Goal: Transaction & Acquisition: Purchase product/service

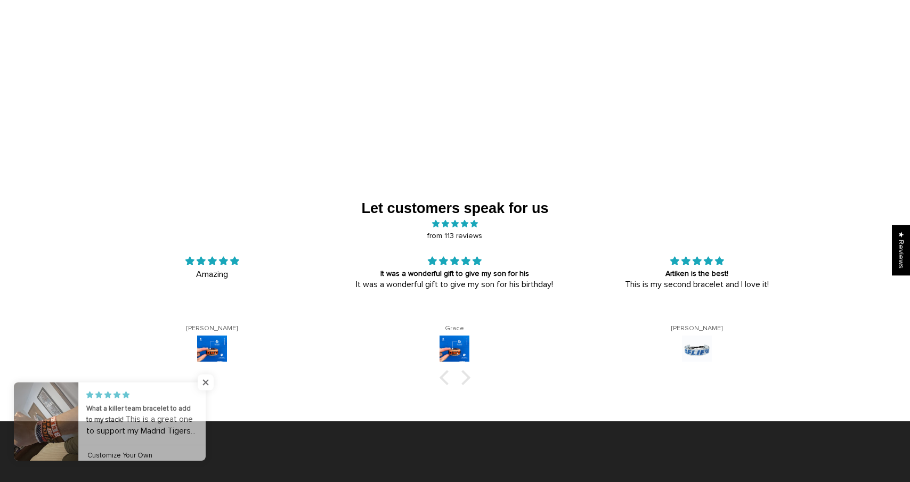
scroll to position [1632, 0]
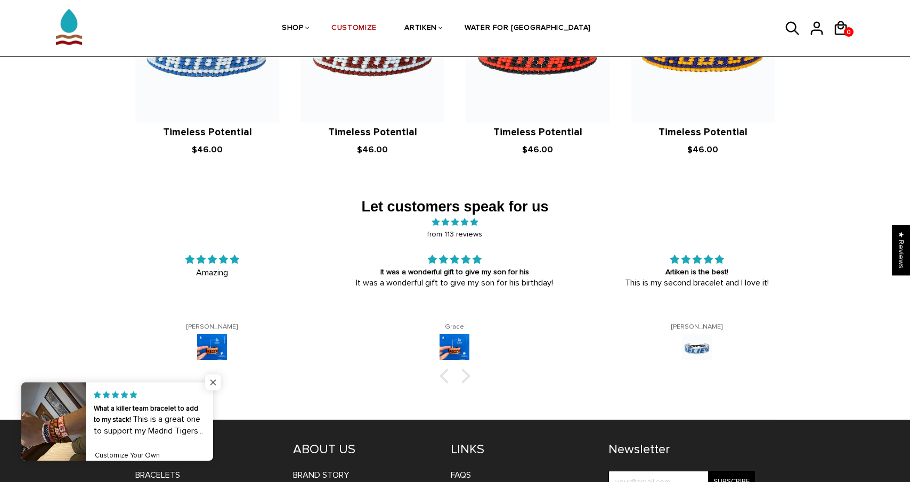
click at [215, 377] on span "Close popup widget" at bounding box center [213, 383] width 16 height 16
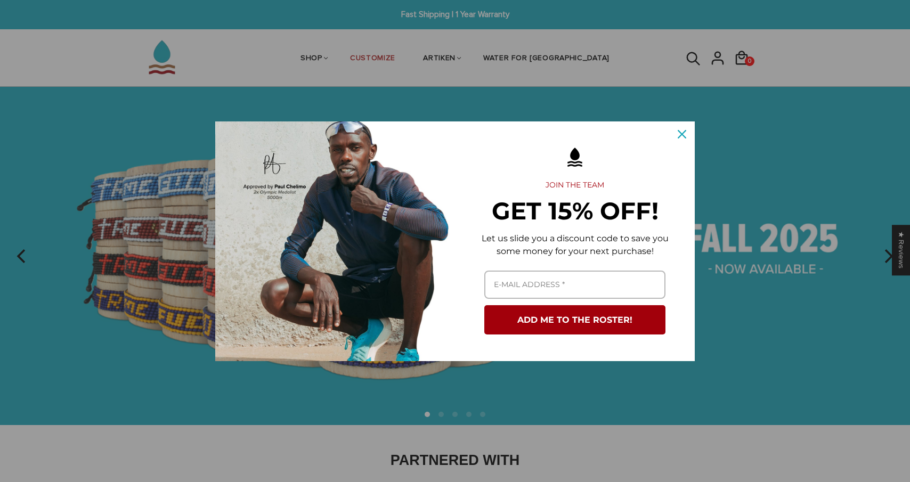
scroll to position [0, 0]
click at [686, 133] on div "Close" at bounding box center [681, 134] width 17 height 17
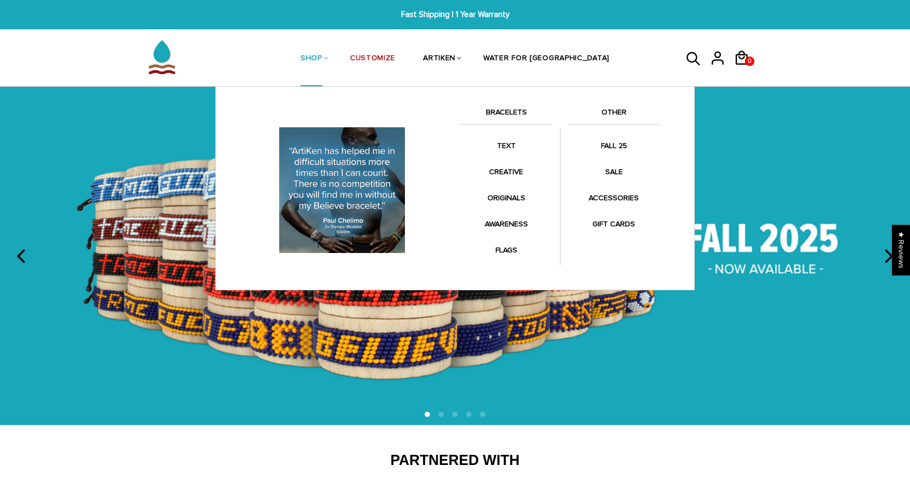
click at [505, 112] on link "BRACELETS" at bounding box center [506, 115] width 92 height 18
click at [526, 110] on link "BRACELETS" at bounding box center [506, 115] width 92 height 18
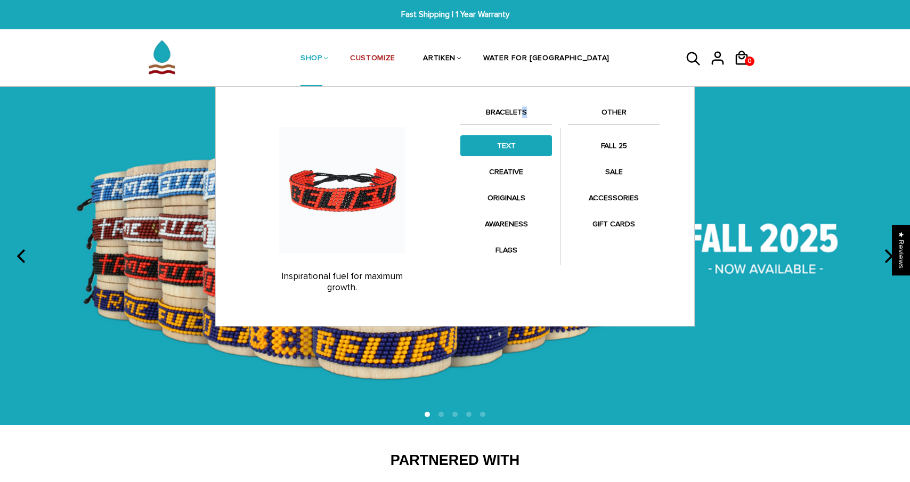
click at [521, 149] on link "TEXT" at bounding box center [506, 145] width 92 height 21
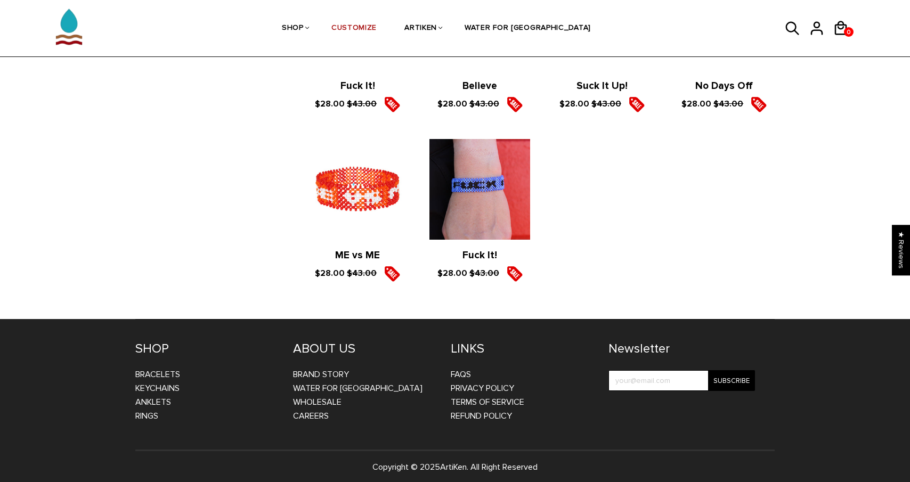
scroll to position [1498, 0]
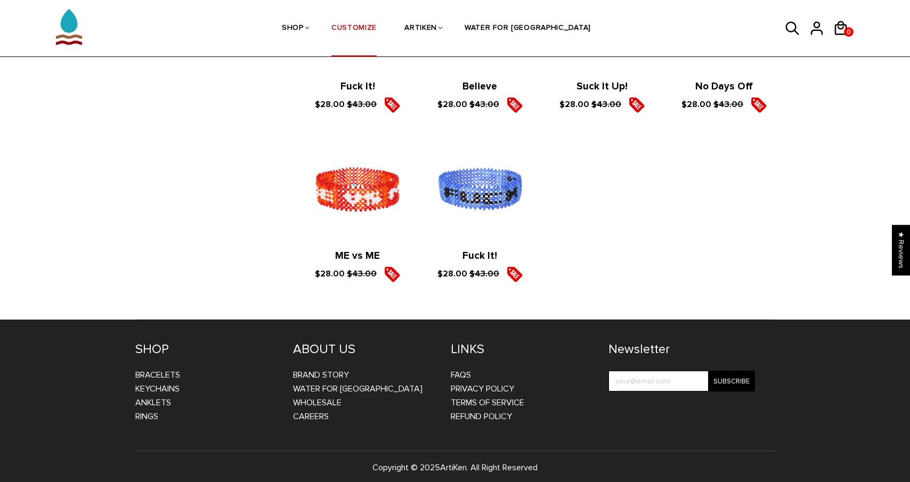
click at [375, 27] on link "CUSTOMIZE" at bounding box center [353, 29] width 45 height 56
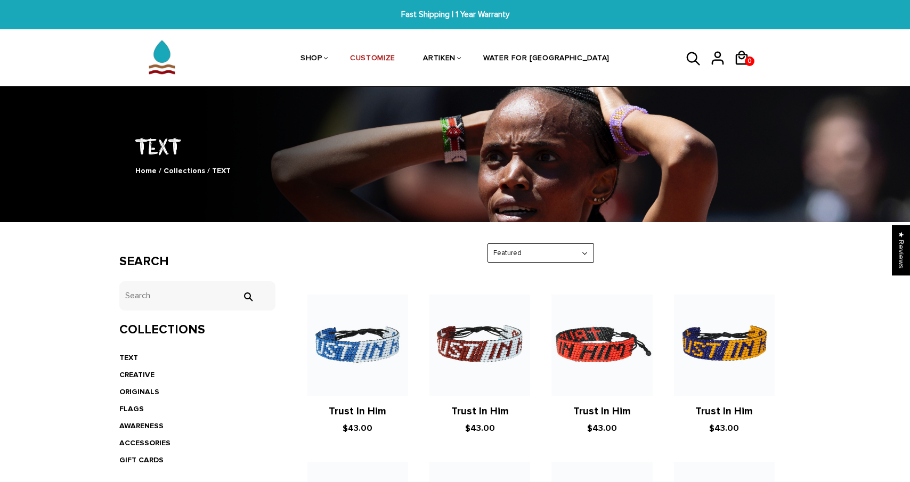
scroll to position [0, 0]
click at [144, 388] on link "ORIGINALS" at bounding box center [139, 391] width 40 height 9
click at [141, 389] on link "ORIGINALS" at bounding box center [139, 391] width 40 height 9
click at [140, 404] on link "FLAGS" at bounding box center [131, 408] width 25 height 9
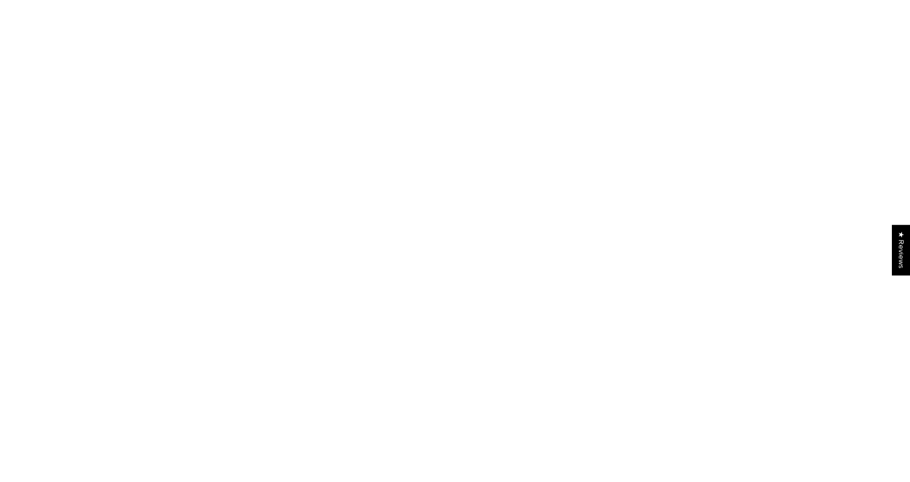
scroll to position [927, 0]
